Goal: Check status: Check status

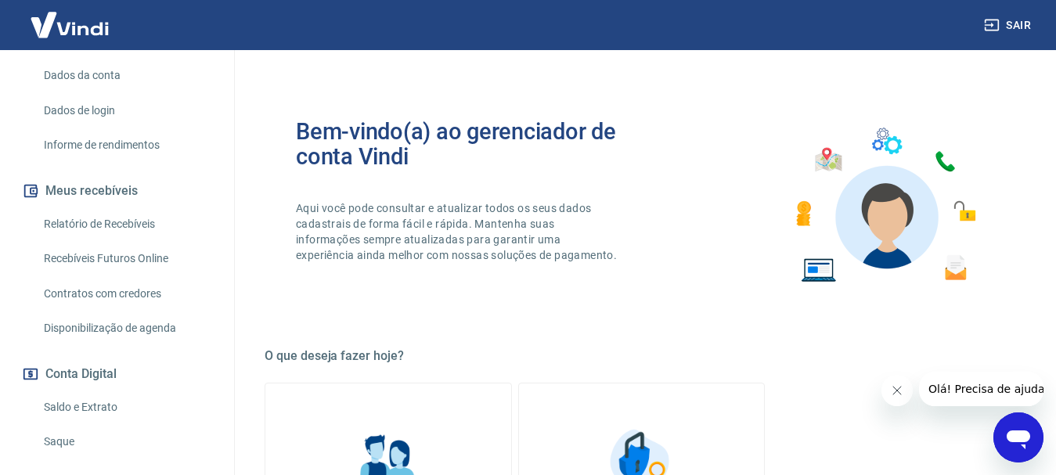
scroll to position [313, 0]
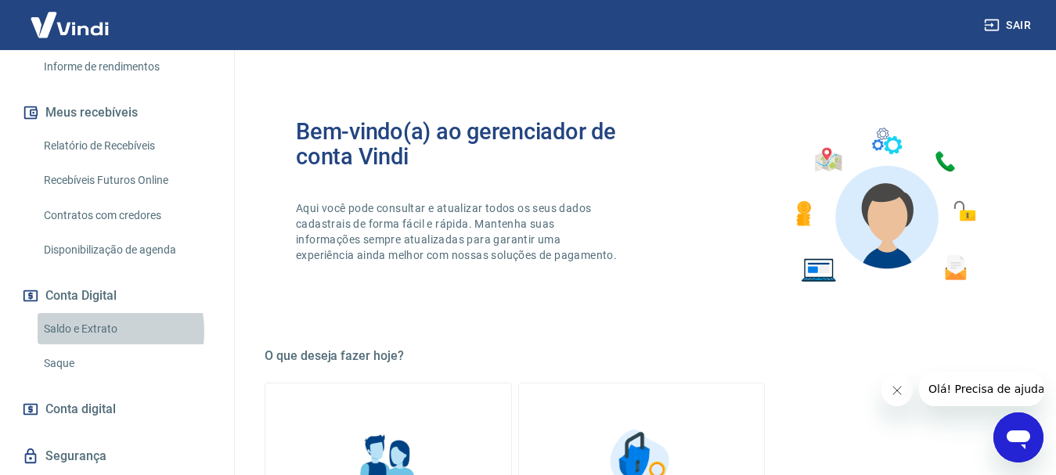
click at [91, 314] on link "Saldo e Extrato" at bounding box center [127, 329] width 178 height 32
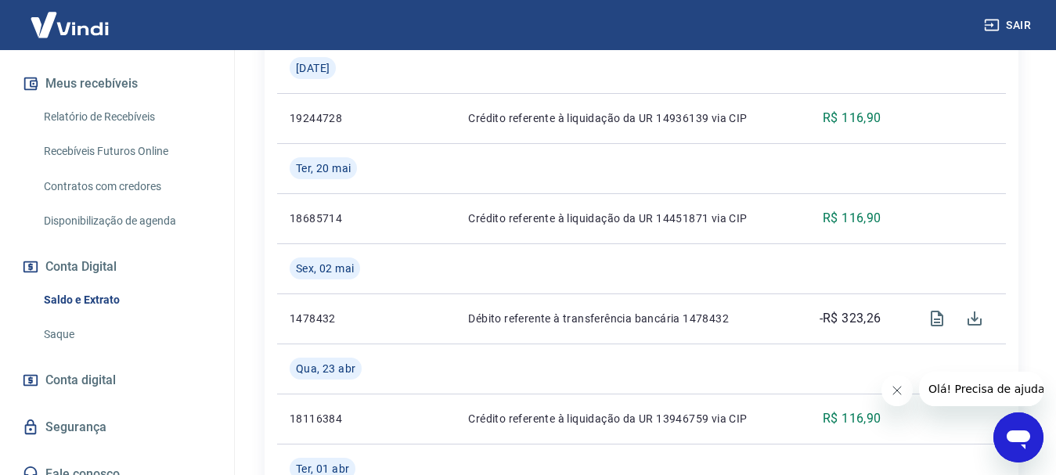
scroll to position [940, 0]
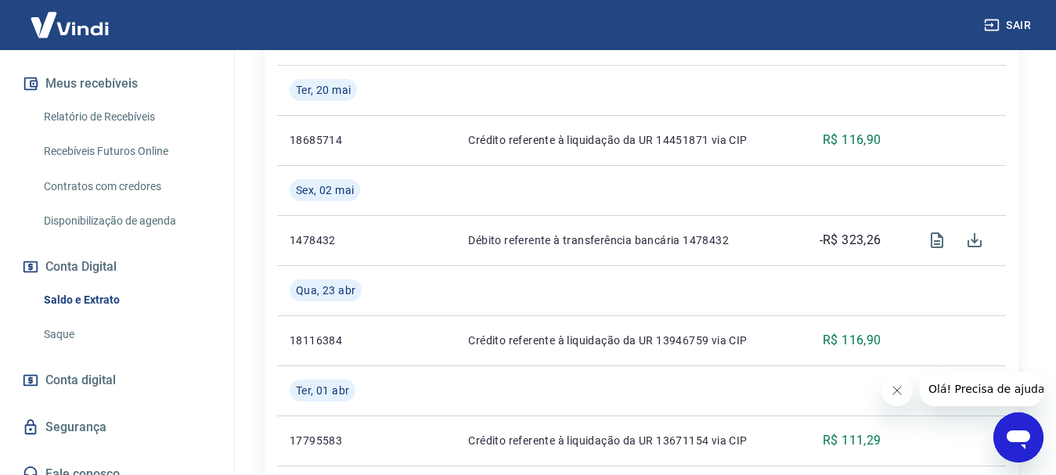
click at [165, 363] on link "Conta digital" at bounding box center [117, 380] width 197 height 34
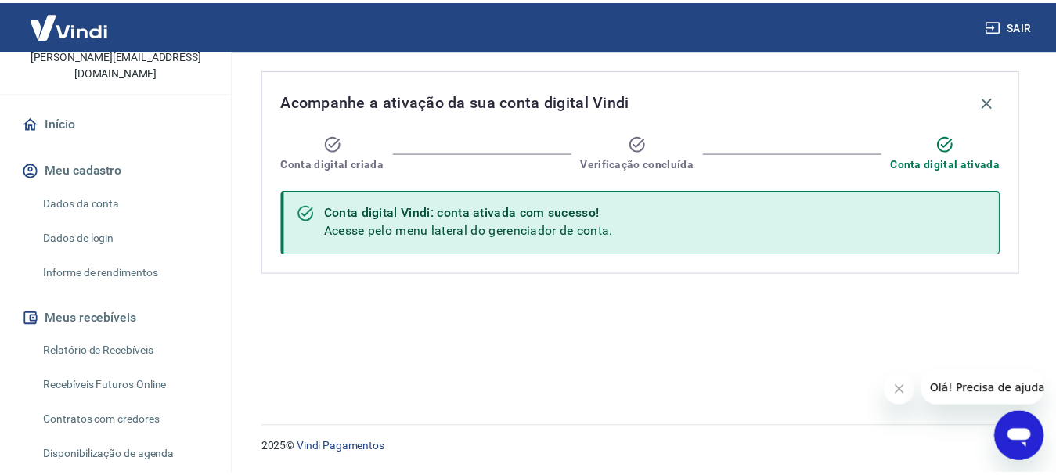
scroll to position [186, 0]
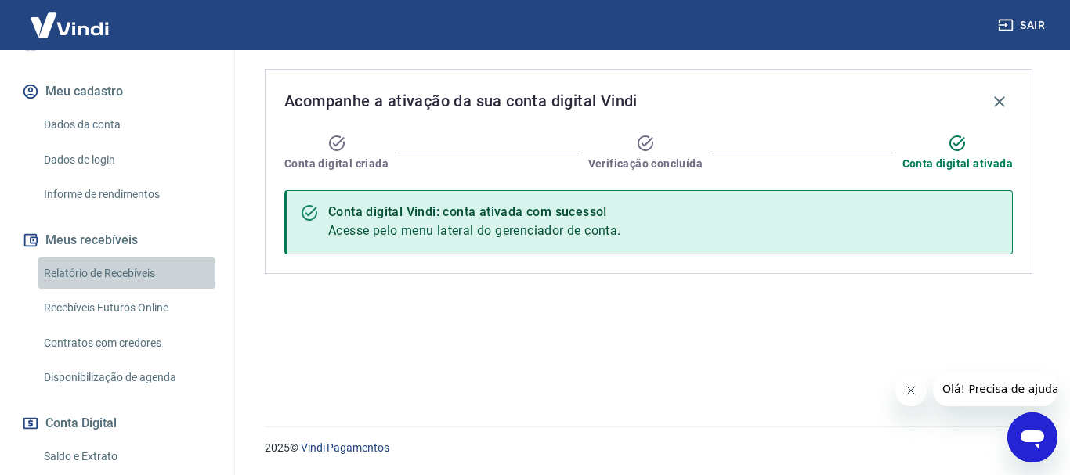
click at [130, 258] on link "Relatório de Recebíveis" at bounding box center [127, 274] width 178 height 32
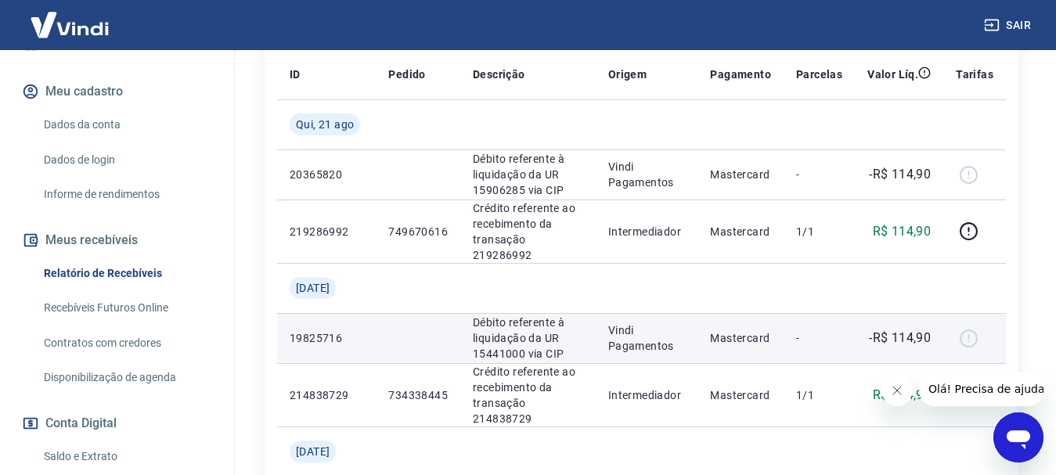
scroll to position [392, 0]
